Goal: Find specific page/section: Find specific page/section

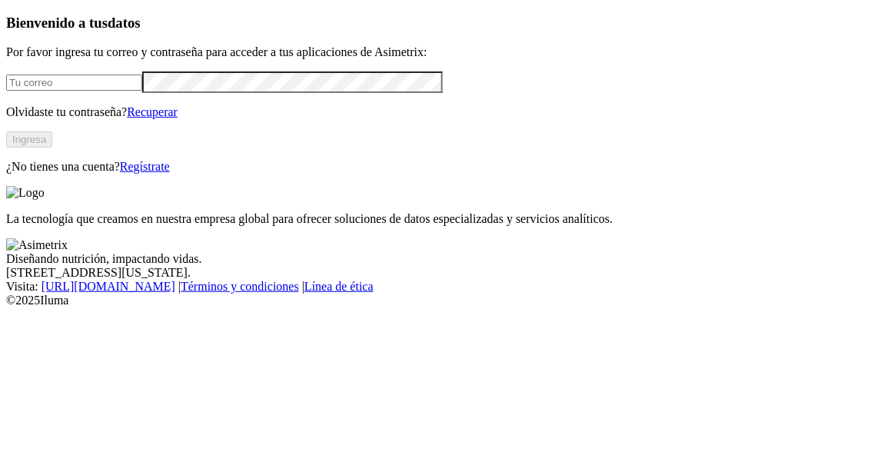
click at [142, 91] on input "email" at bounding box center [74, 83] width 136 height 16
type input "[EMAIL_ADDRESS][PERSON_NAME][DOMAIN_NAME]"
click at [52, 148] on button "Ingresa" at bounding box center [29, 139] width 46 height 16
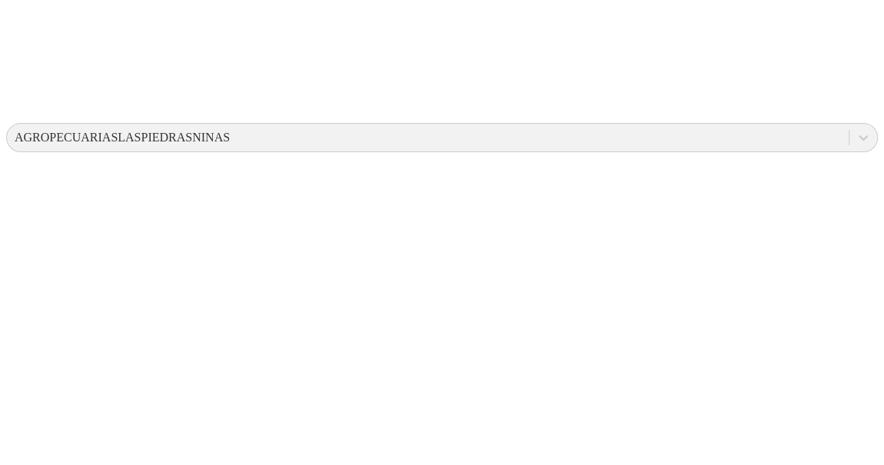
drag, startPoint x: 878, startPoint y: 330, endPoint x: 894, endPoint y: -62, distance: 391.6
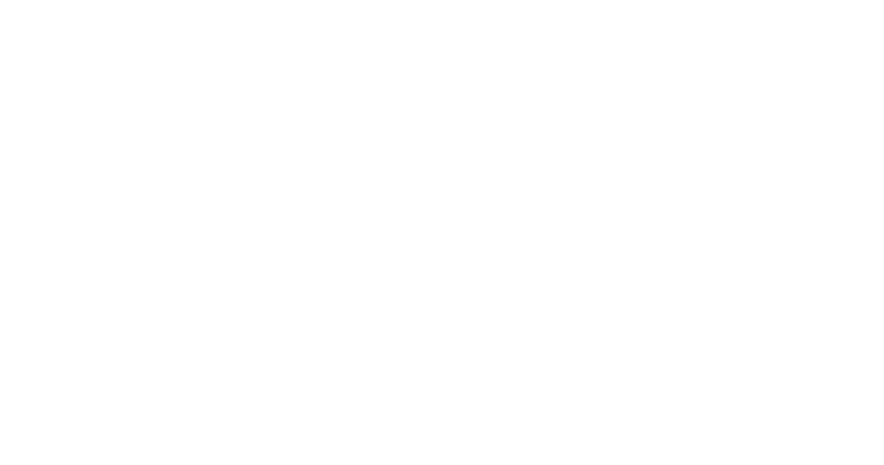
drag, startPoint x: 430, startPoint y: 94, endPoint x: 431, endPoint y: 115, distance: 20.8
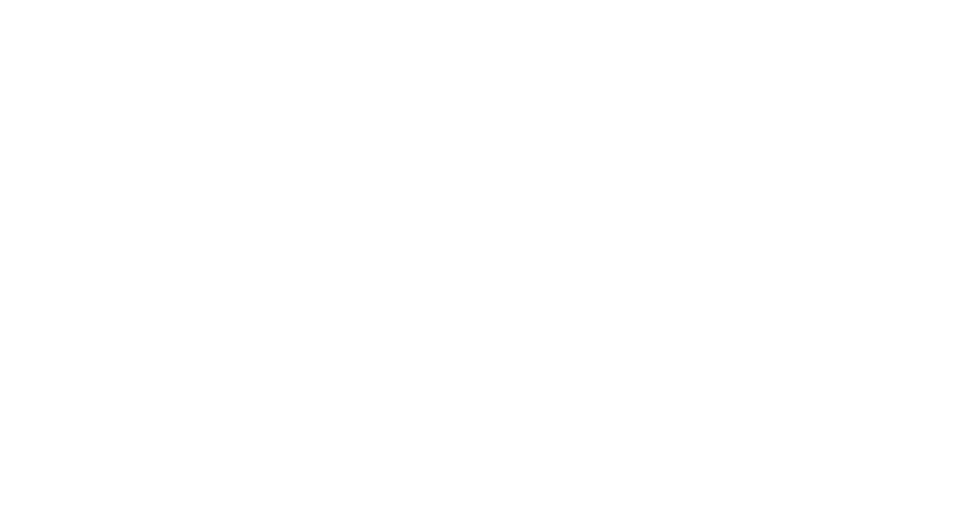
scroll to position [11, 0]
